Goal: Task Accomplishment & Management: Manage account settings

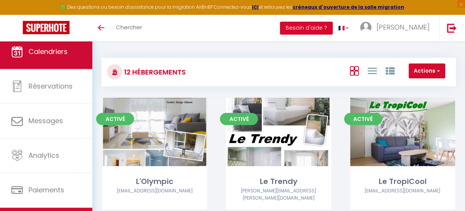
click at [50, 51] on span "Calendriers" at bounding box center [48, 52] width 39 height 10
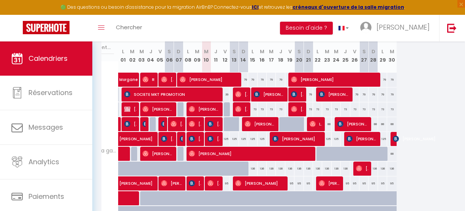
scroll to position [98, 0]
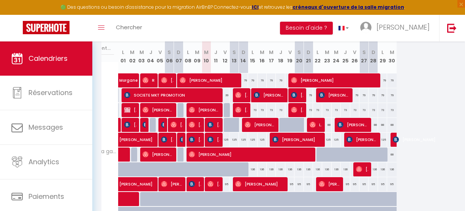
click at [307, 94] on div "79" at bounding box center [308, 95] width 9 height 14
type input "79"
select select "1"
type input "Dim 21 Septembre 2025"
type input "Lun 22 Septembre 2025"
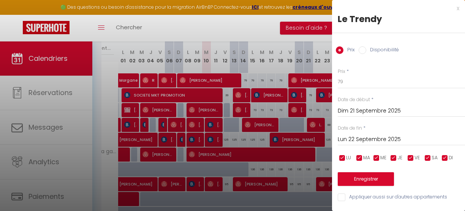
click at [365, 50] on input "Disponibilité" at bounding box center [363, 50] width 8 height 8
radio input "true"
radio input "false"
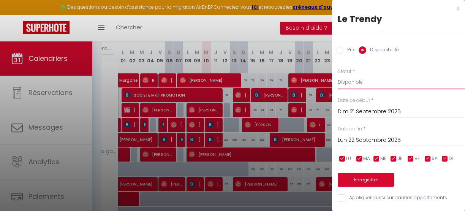
click at [350, 85] on select "Disponible Indisponible" at bounding box center [401, 82] width 127 height 14
select select "0"
click at [338, 75] on select "Disponible Indisponible" at bounding box center [401, 82] width 127 height 14
click at [317, 113] on div at bounding box center [232, 105] width 465 height 211
select select
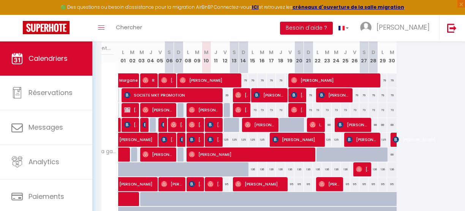
click at [307, 93] on div "79" at bounding box center [308, 95] width 9 height 14
select select "1"
type input "Dim 21 Septembre 2025"
type input "Lun 22 Septembre 2025"
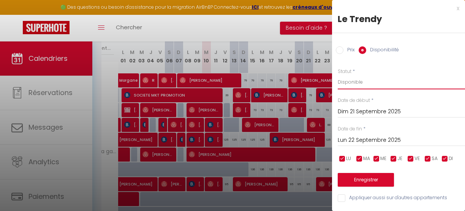
click at [354, 81] on select "Disponible Indisponible" at bounding box center [401, 82] width 127 height 14
select select "0"
click at [338, 75] on select "Disponible Indisponible" at bounding box center [401, 82] width 127 height 14
click at [363, 182] on button "Enregistrer" at bounding box center [366, 180] width 56 height 14
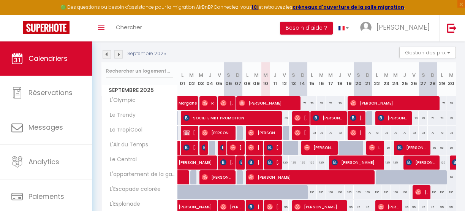
scroll to position [74, 0]
